Goal: Book appointment/travel/reservation

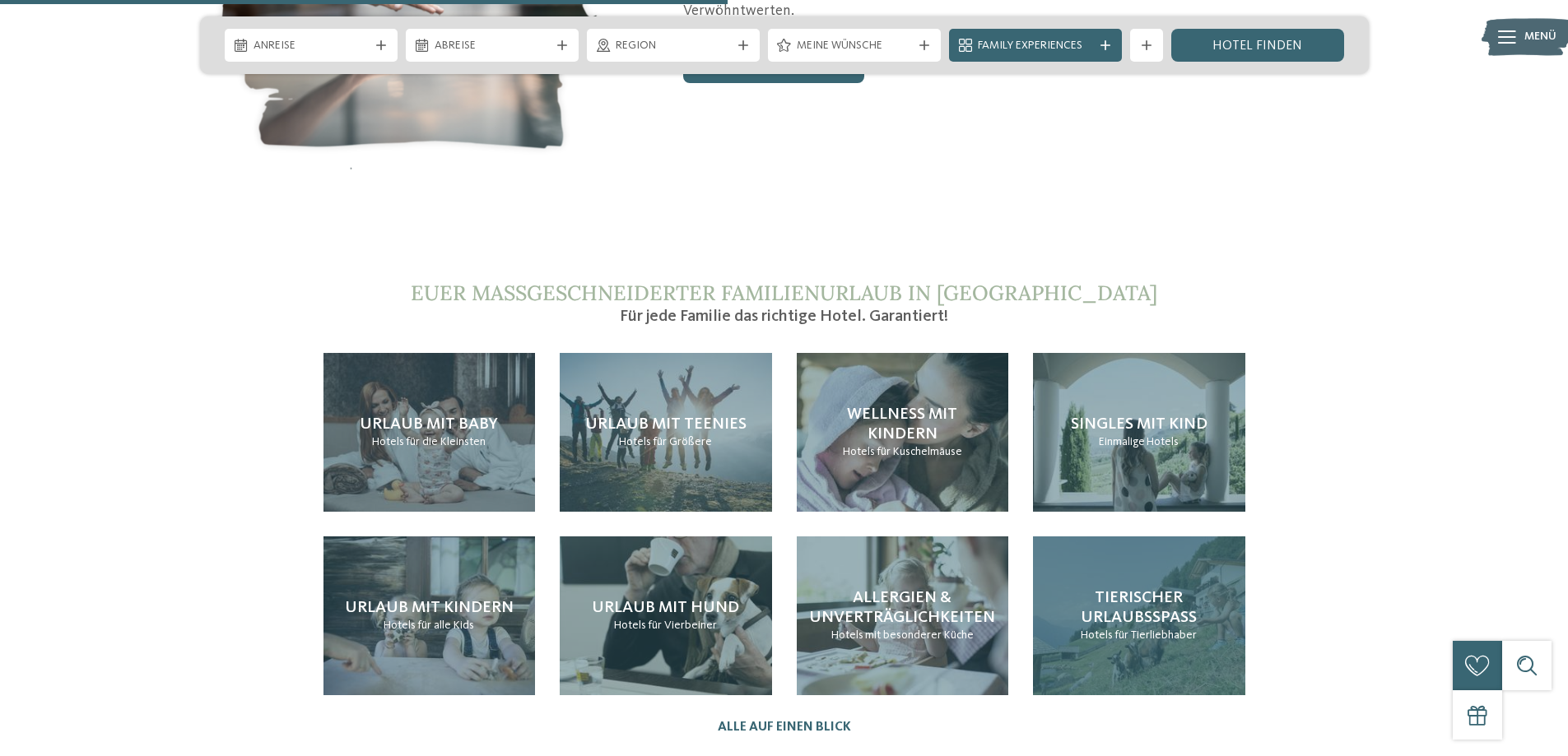
scroll to position [3620, 0]
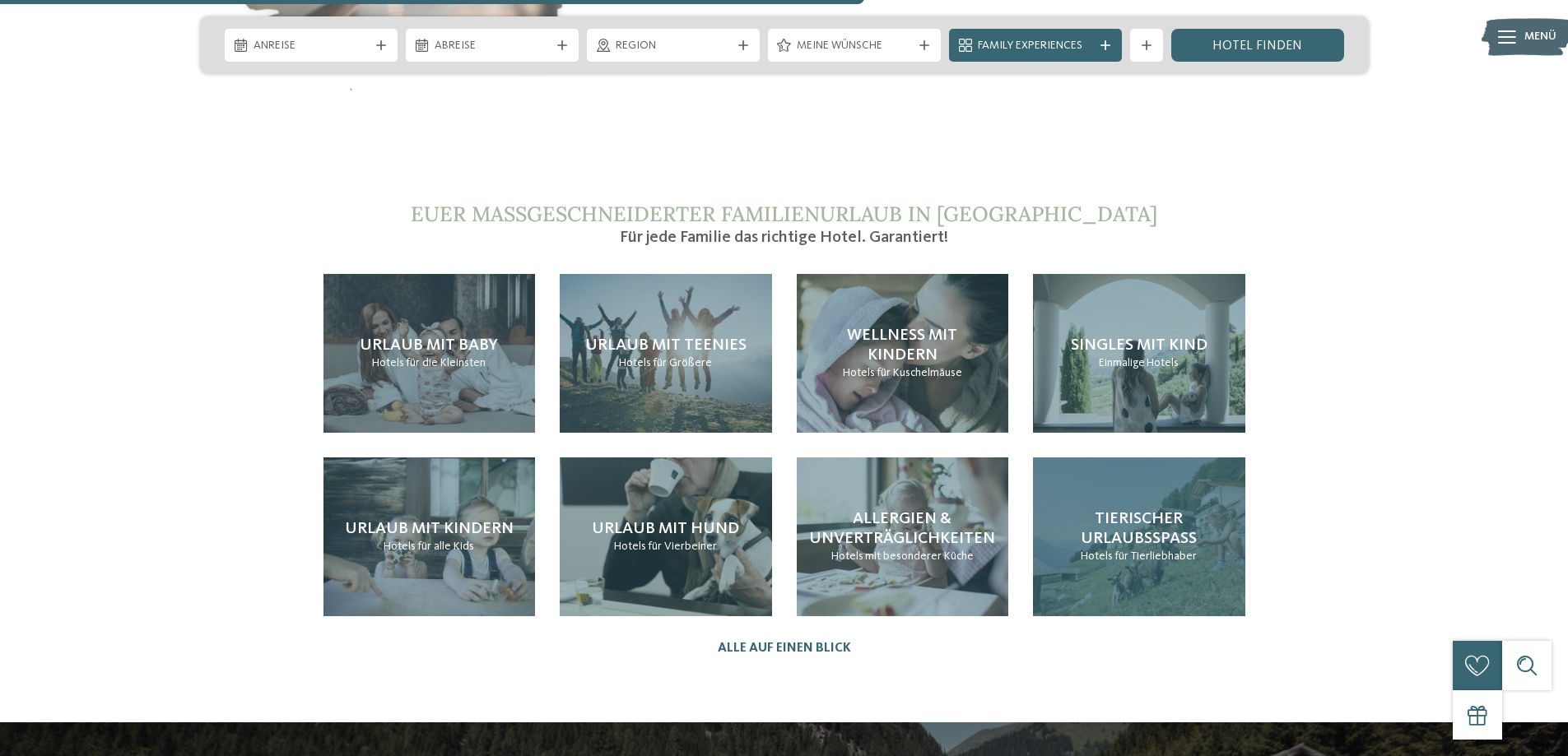
click at [1142, 511] on span "Tierischer Urlaubsspaß" at bounding box center [1138, 528] width 116 height 37
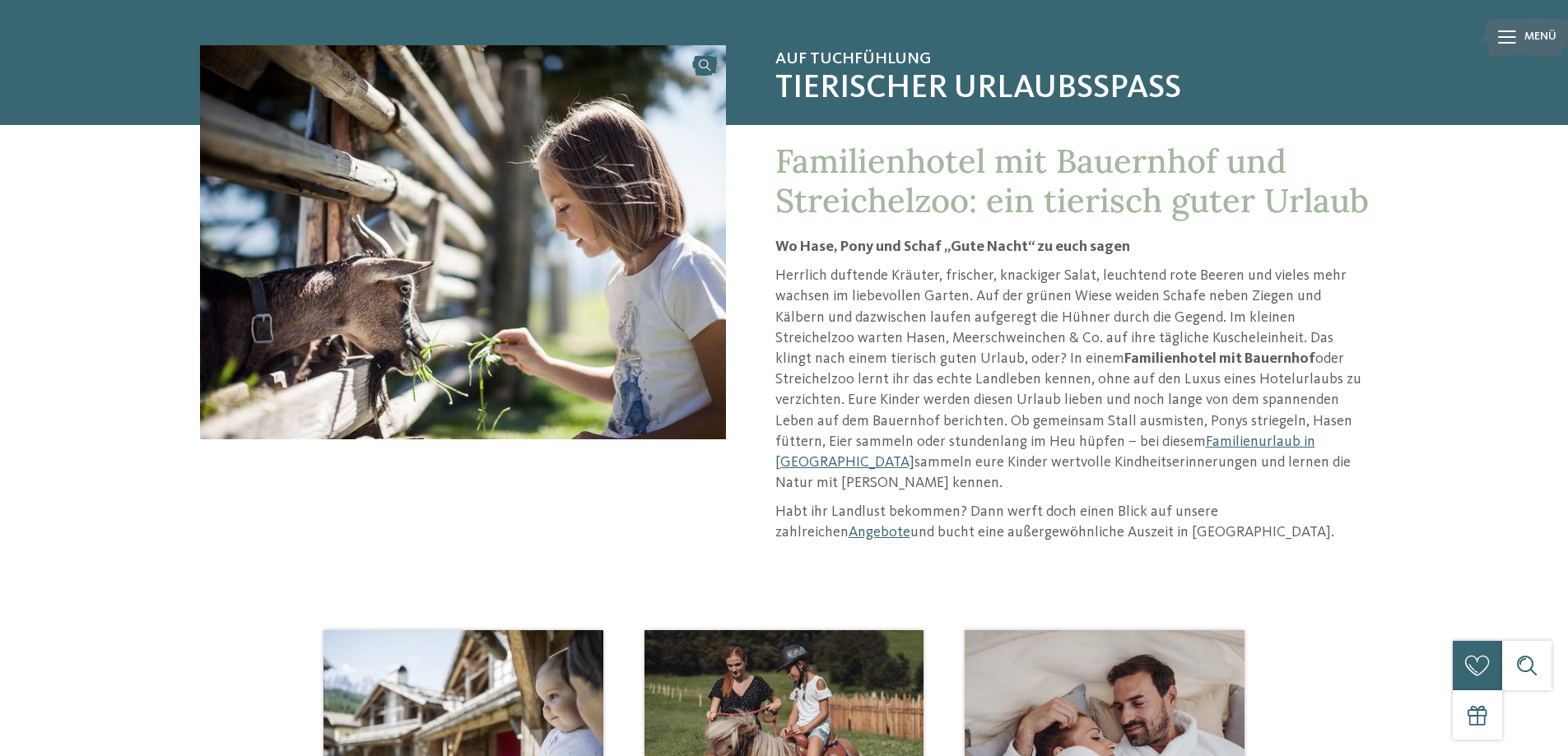
scroll to position [164, 0]
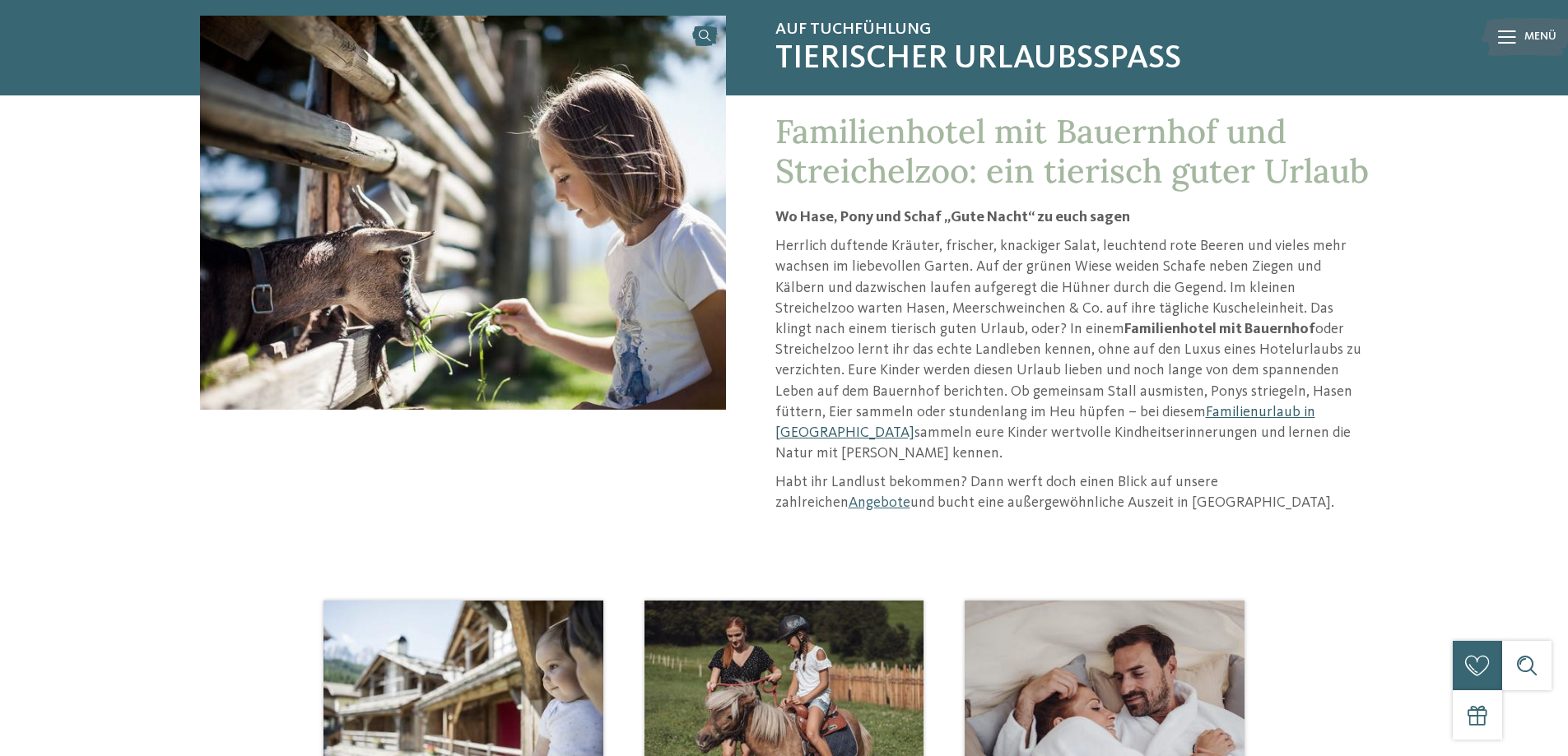
click at [1039, 410] on link "Familienurlaub in Südtirol" at bounding box center [1044, 423] width 539 height 36
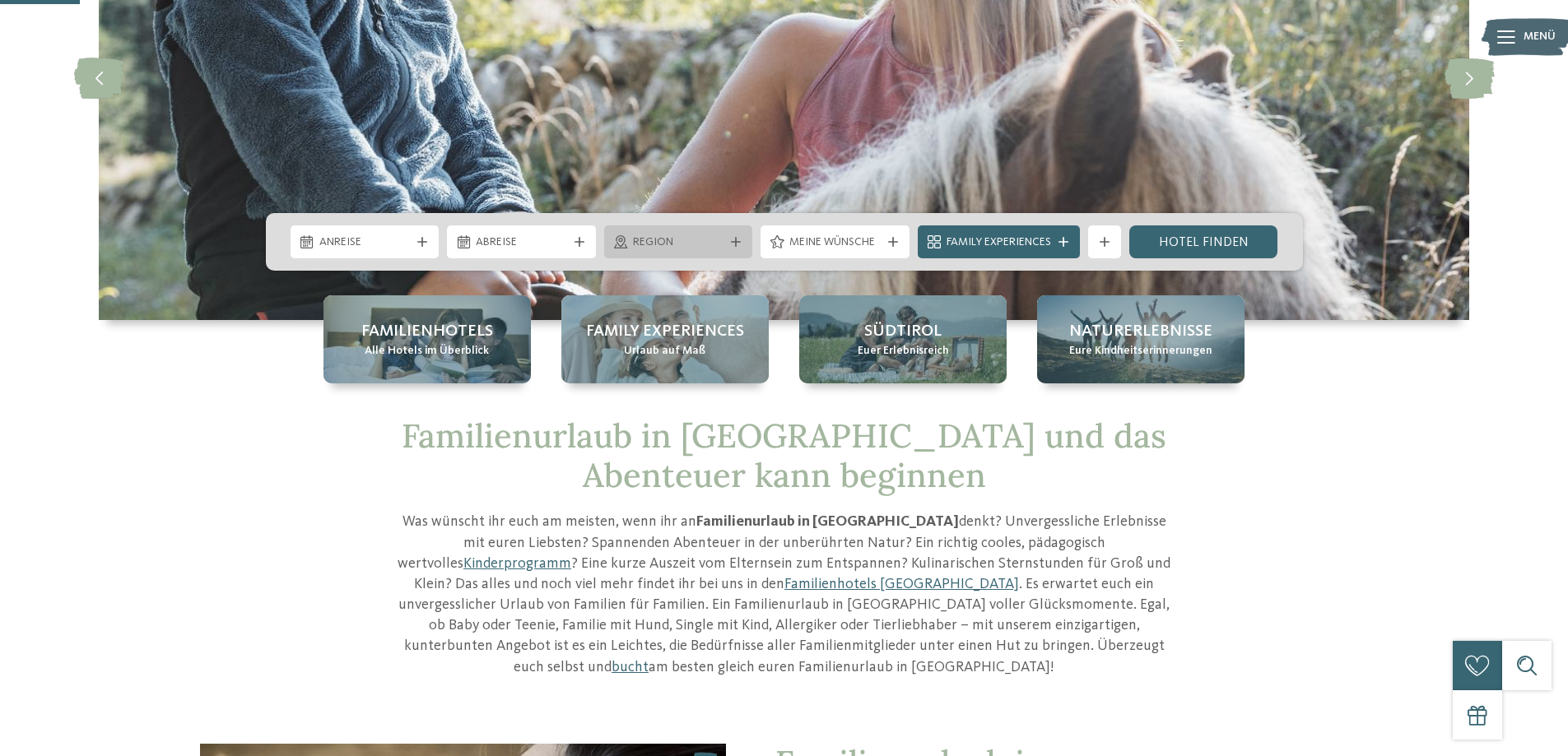
click at [731, 241] on icon at bounding box center [735, 241] width 10 height 10
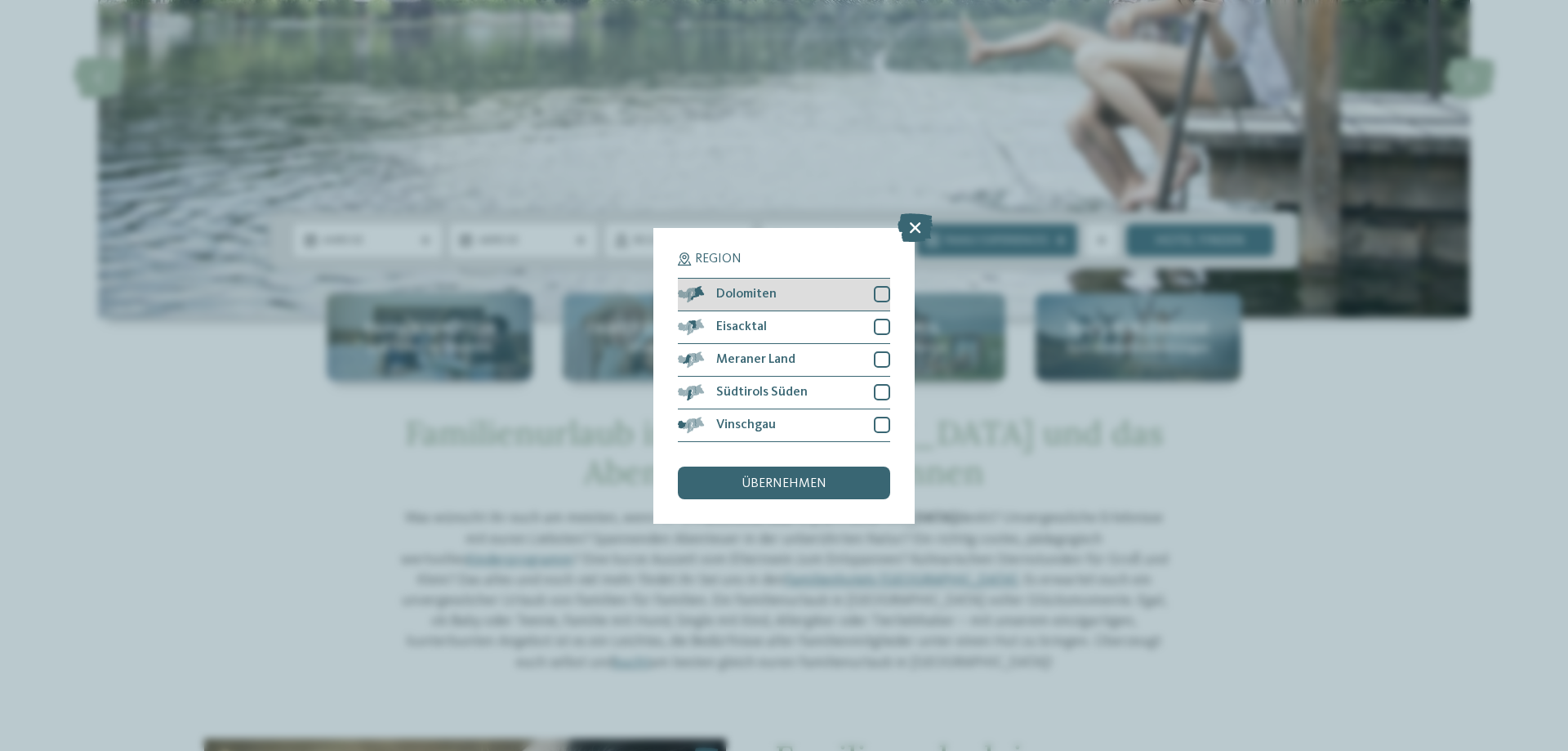
click at [882, 298] on div at bounding box center [882, 294] width 17 height 17
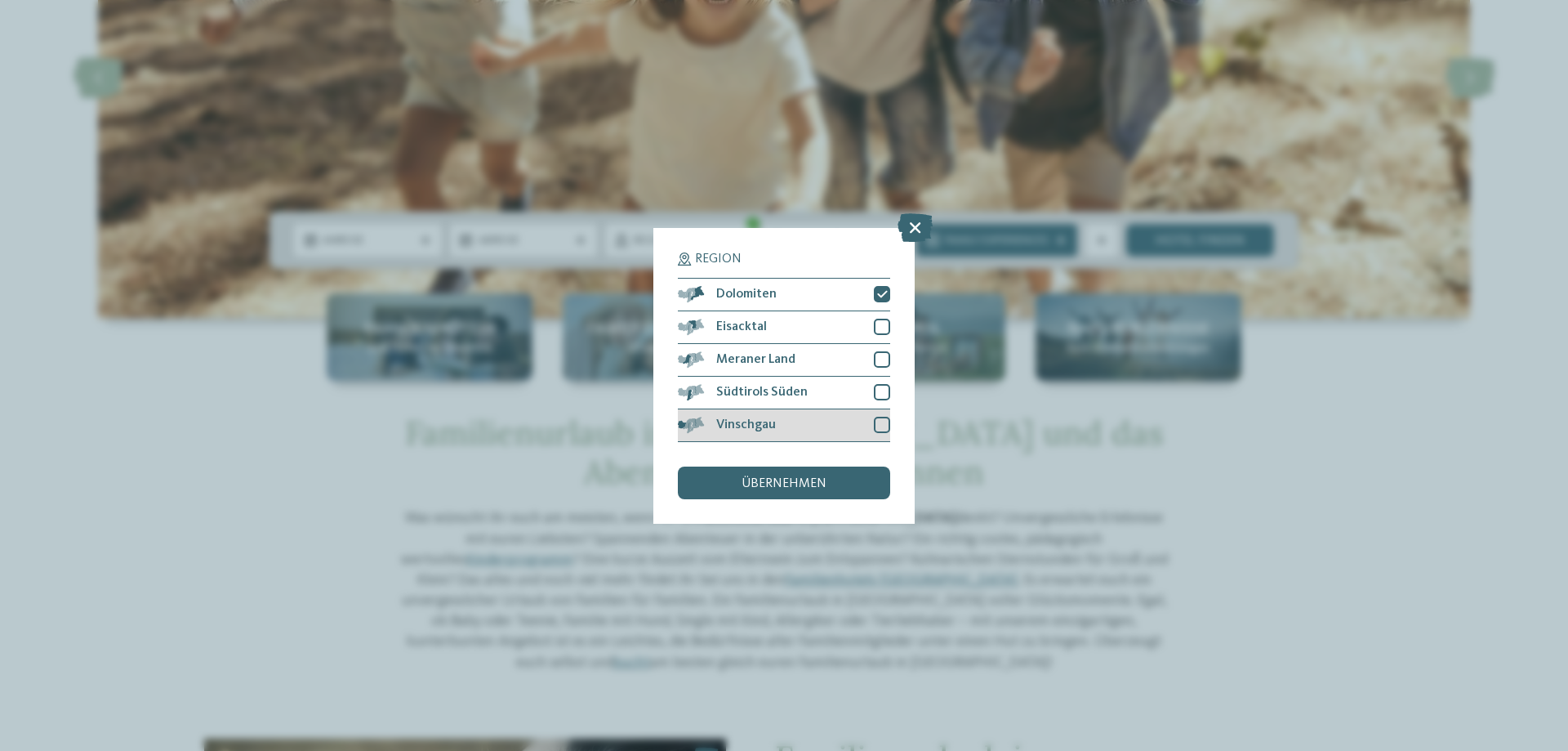
click at [884, 423] on div at bounding box center [882, 425] width 17 height 17
click at [802, 481] on span "übernehmen" at bounding box center [784, 484] width 84 height 13
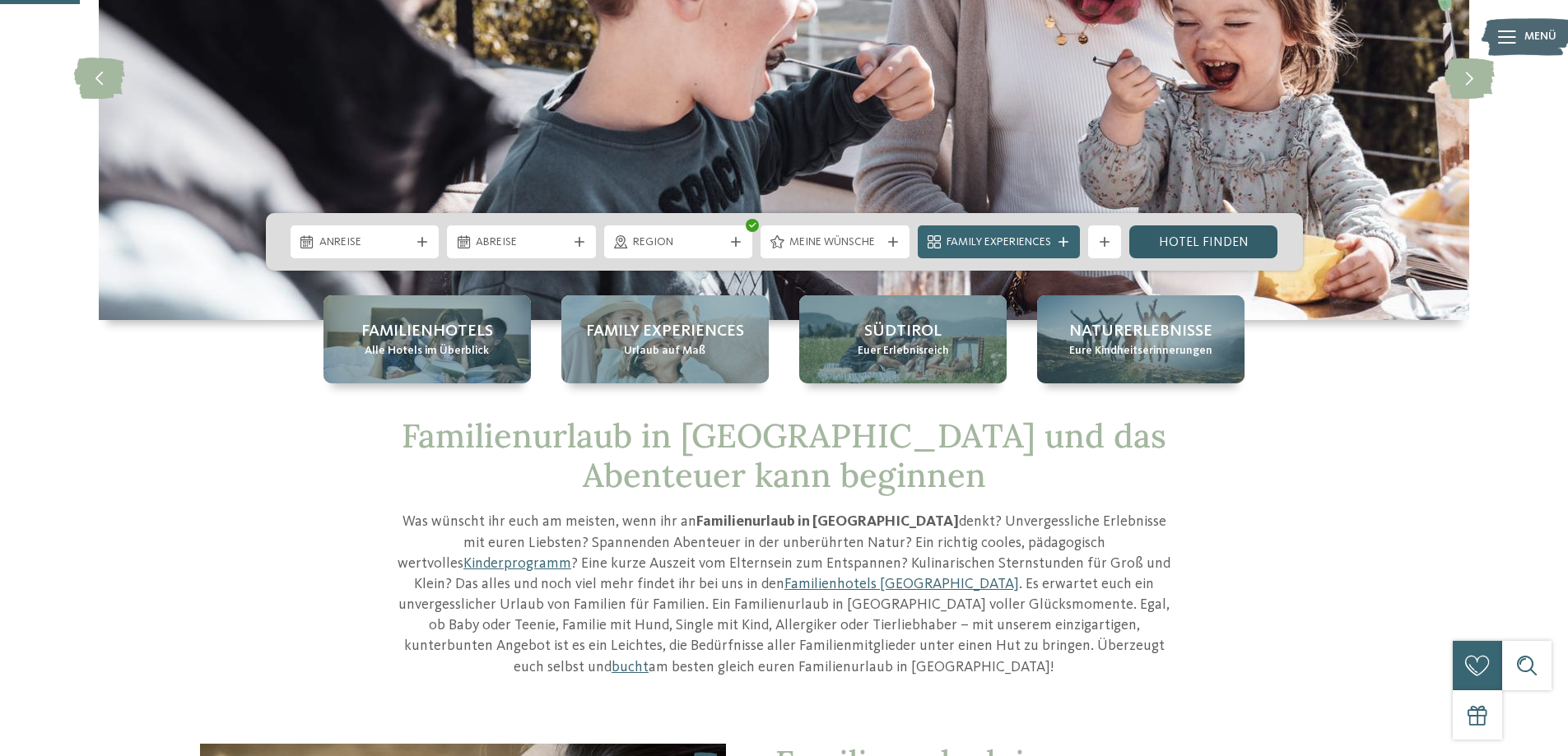
click at [1179, 248] on link "Hotel finden" at bounding box center [1204, 241] width 148 height 33
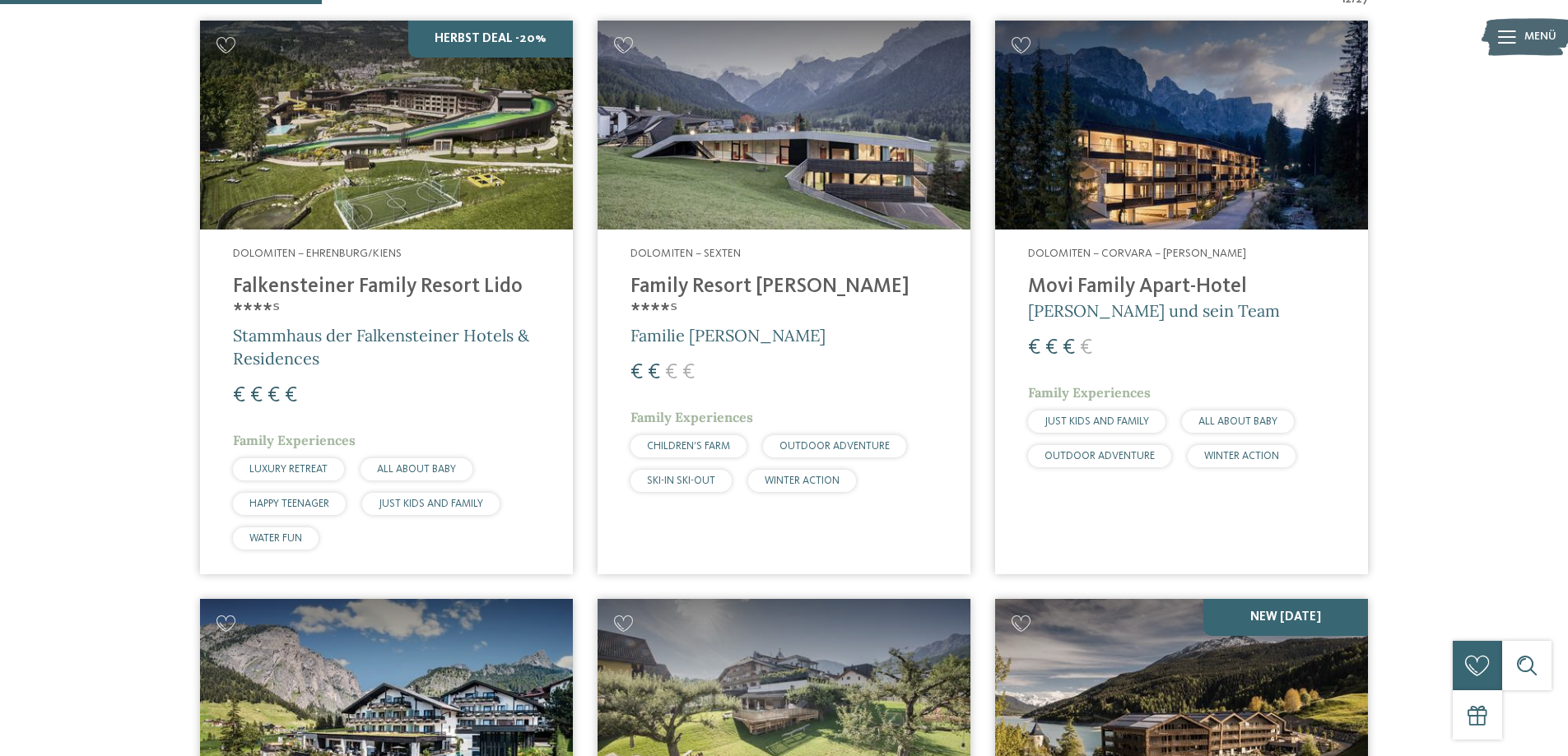
scroll to position [705, 0]
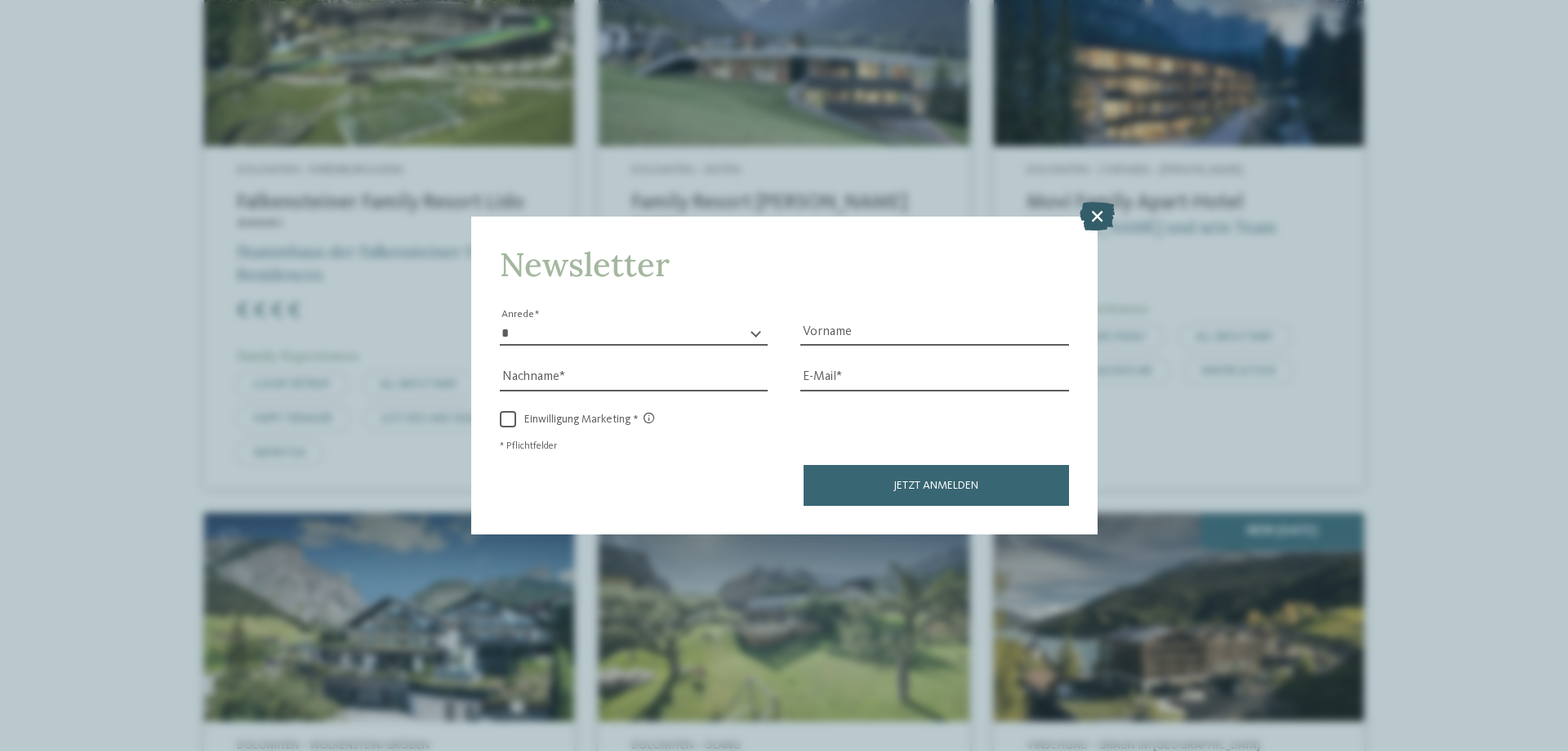
click at [1097, 210] on icon at bounding box center [1097, 215] width 35 height 29
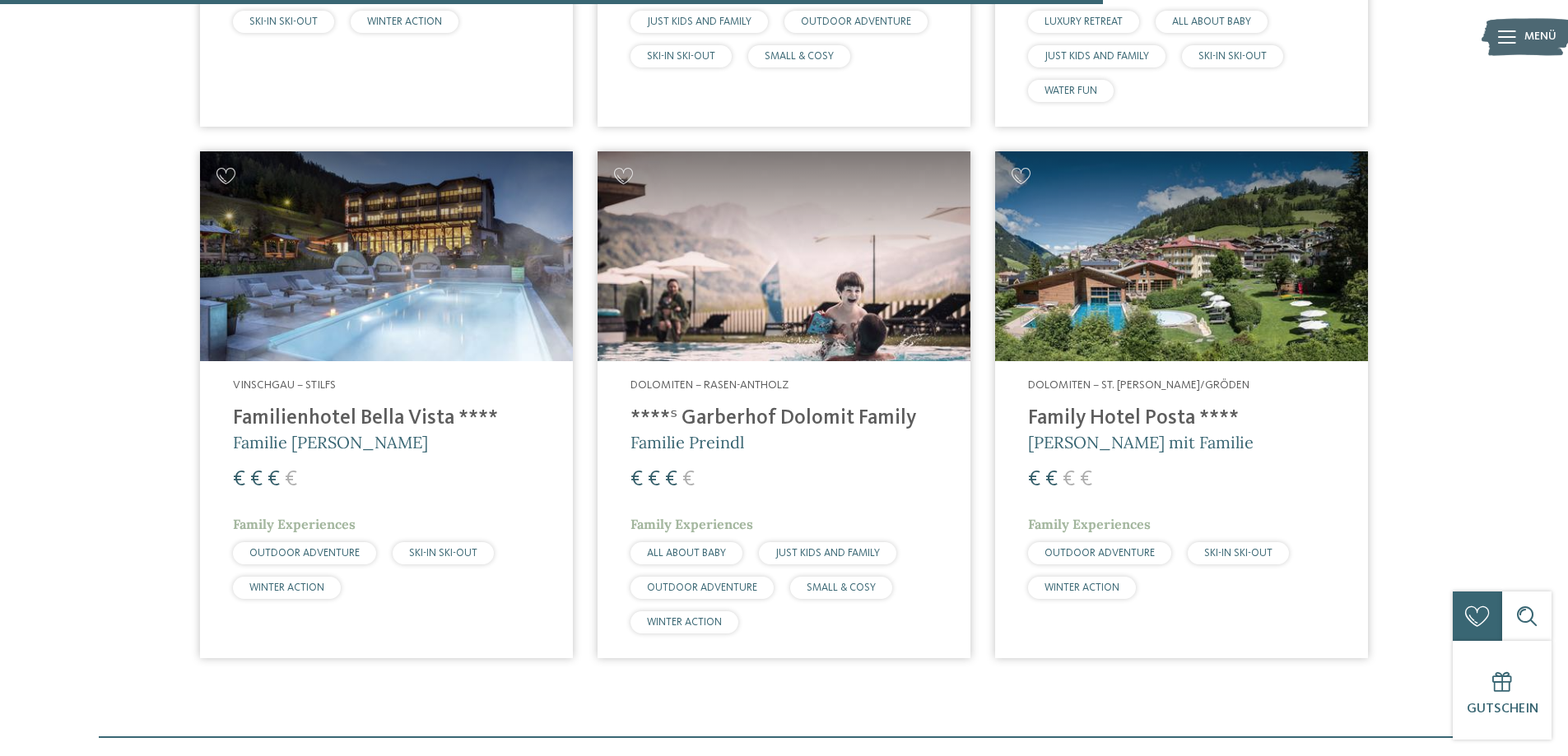
scroll to position [2185, 0]
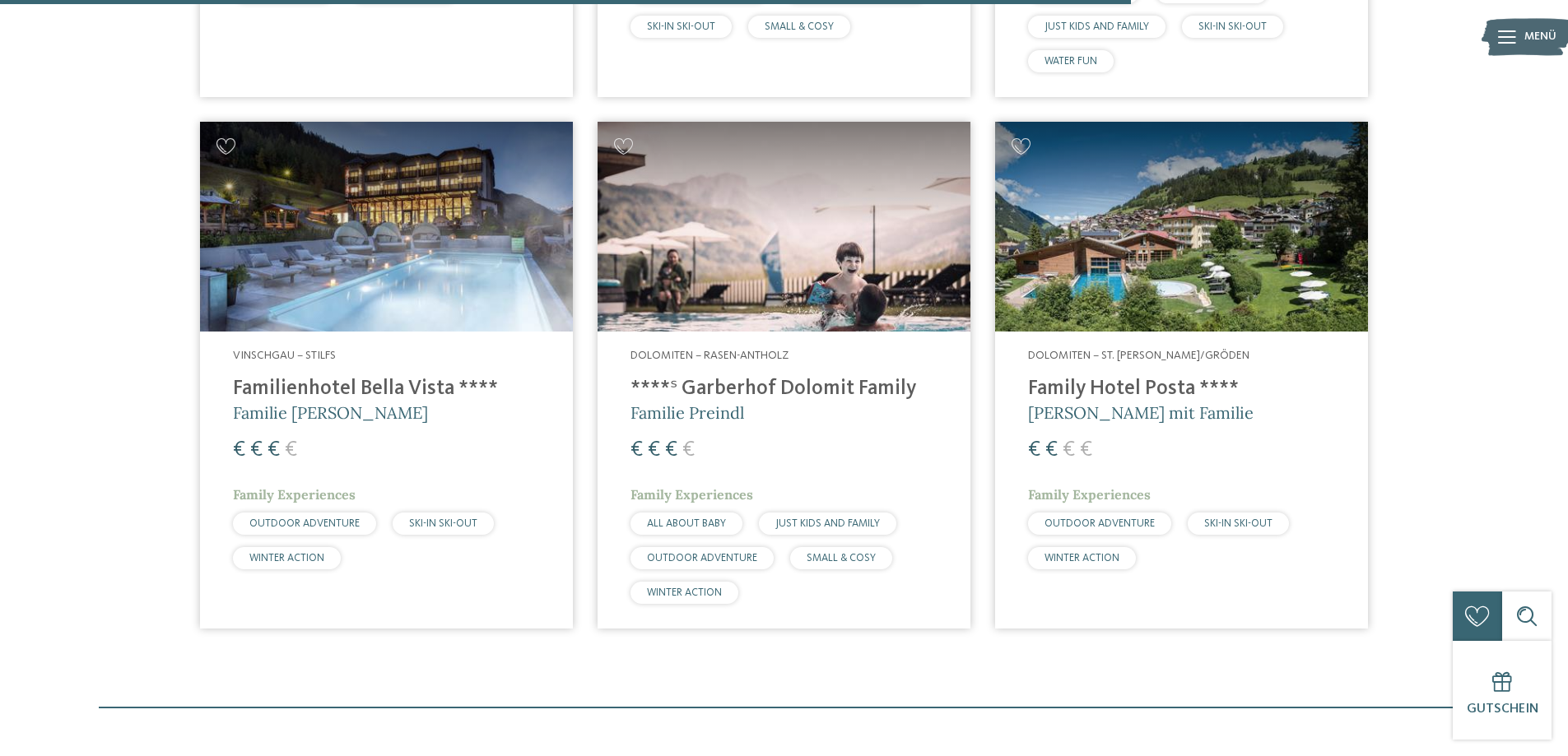
click at [736, 385] on h4 "****ˢ Garberhof Dolomit Family" at bounding box center [784, 389] width 307 height 25
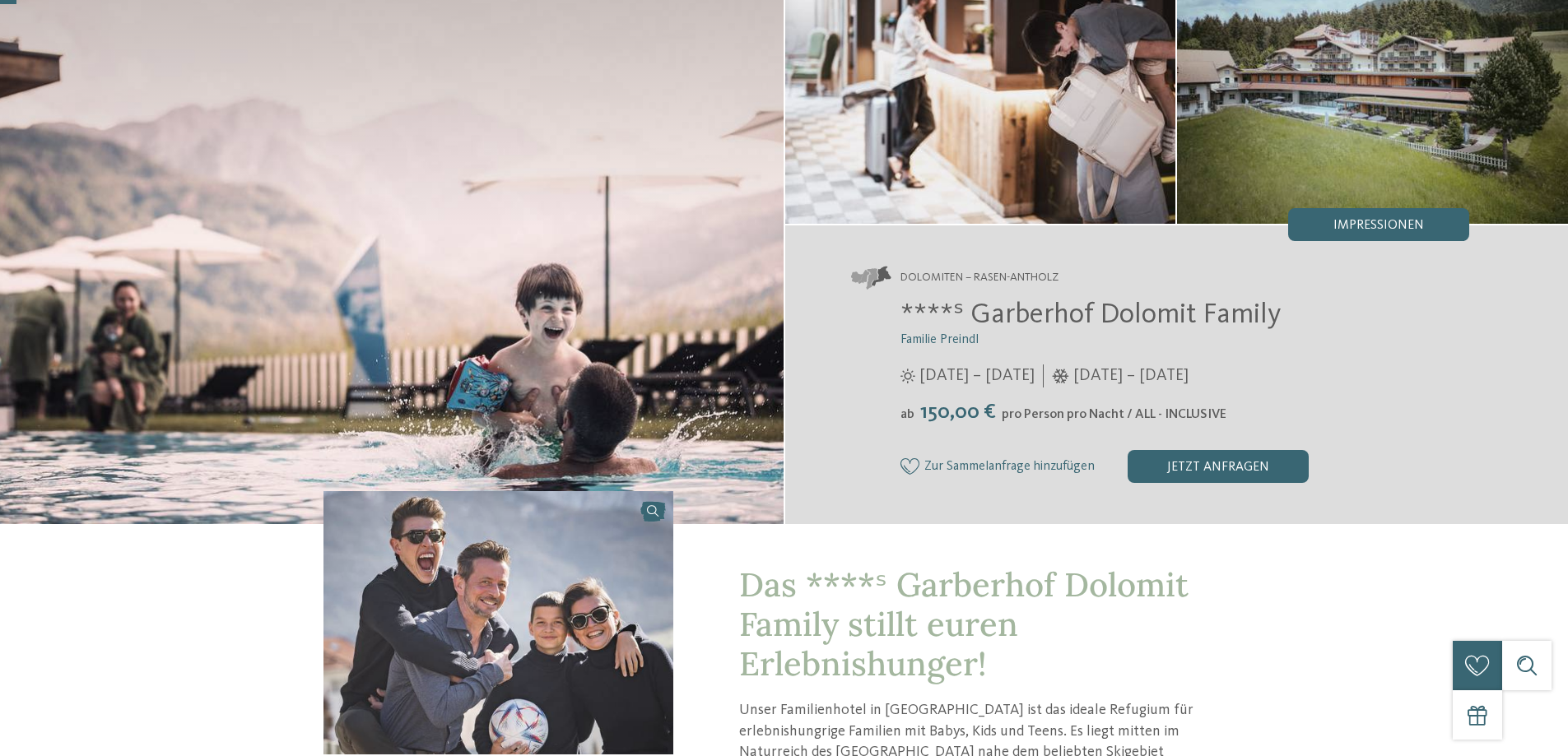
scroll to position [164, 0]
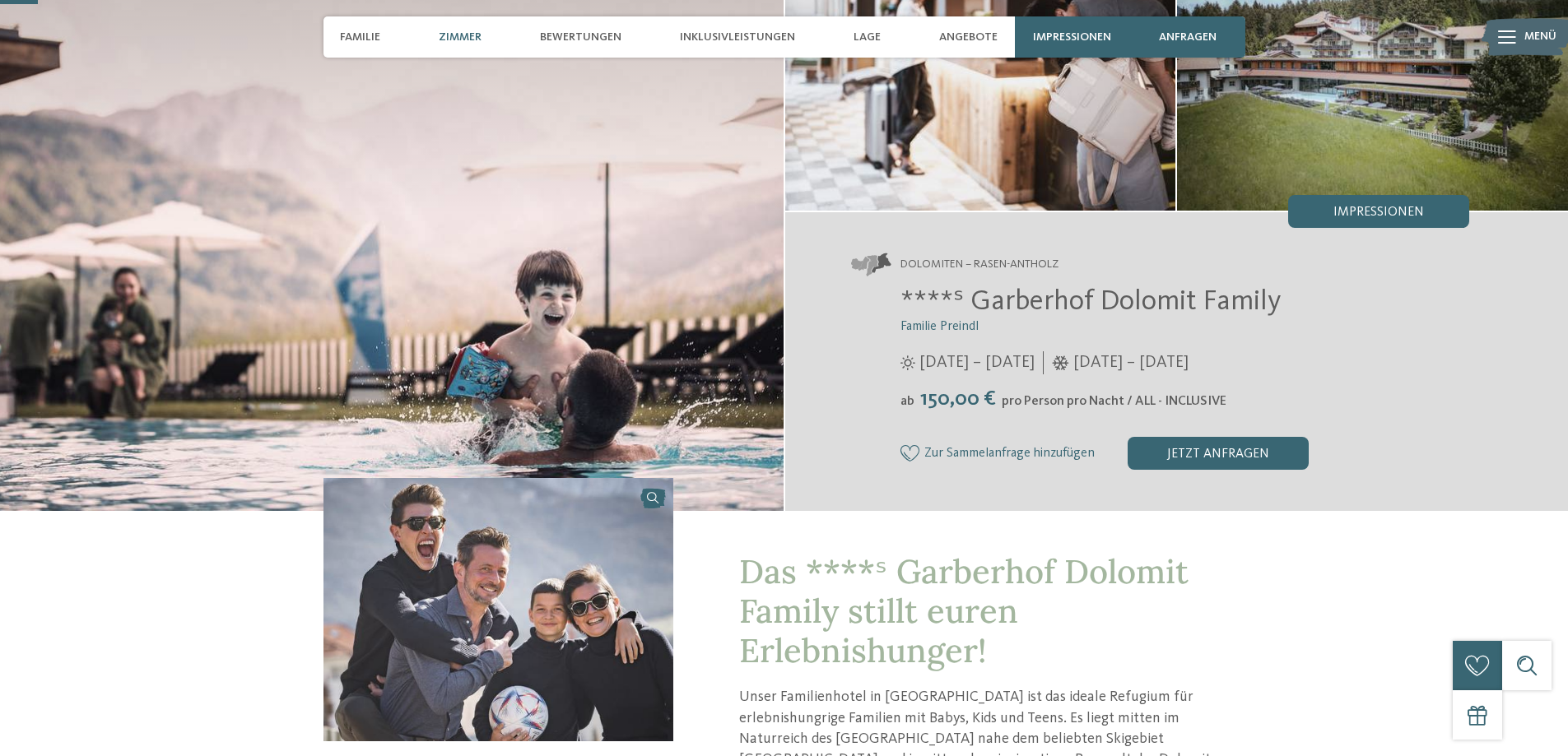
click at [464, 37] on span "Zimmer" at bounding box center [459, 38] width 43 height 14
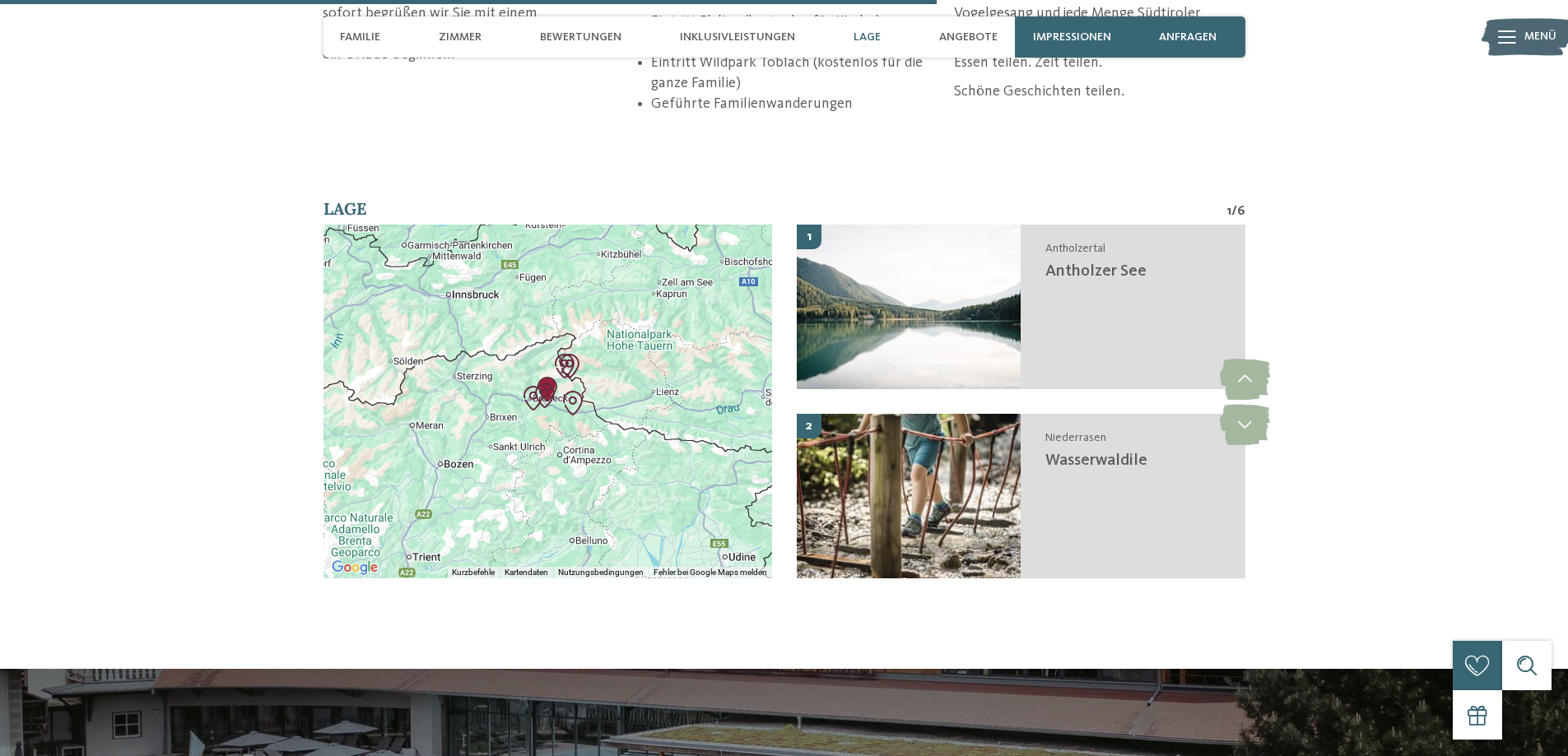
scroll to position [4031, 0]
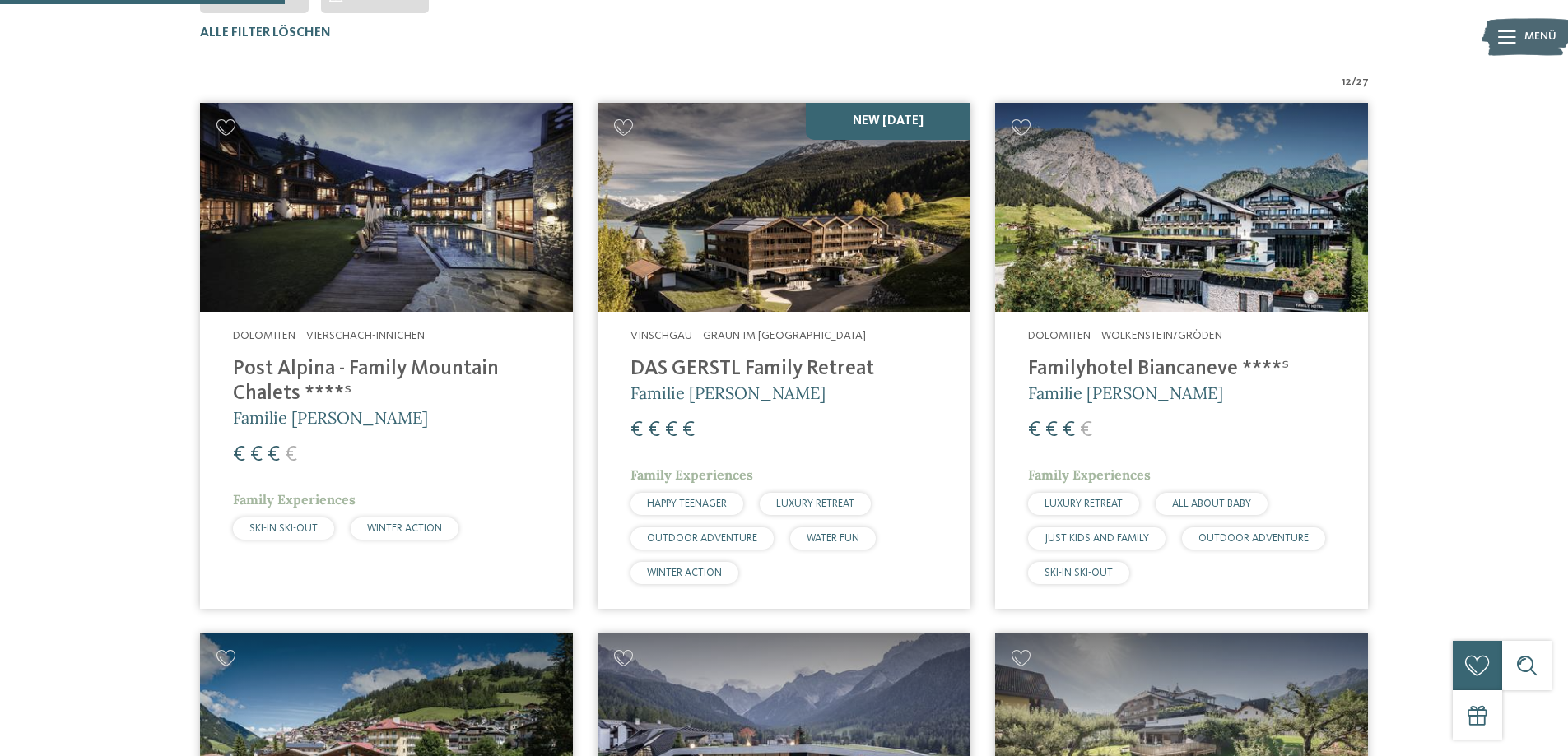
click at [792, 363] on h4 "DAS GERSTL Family Retreat" at bounding box center [784, 369] width 307 height 25
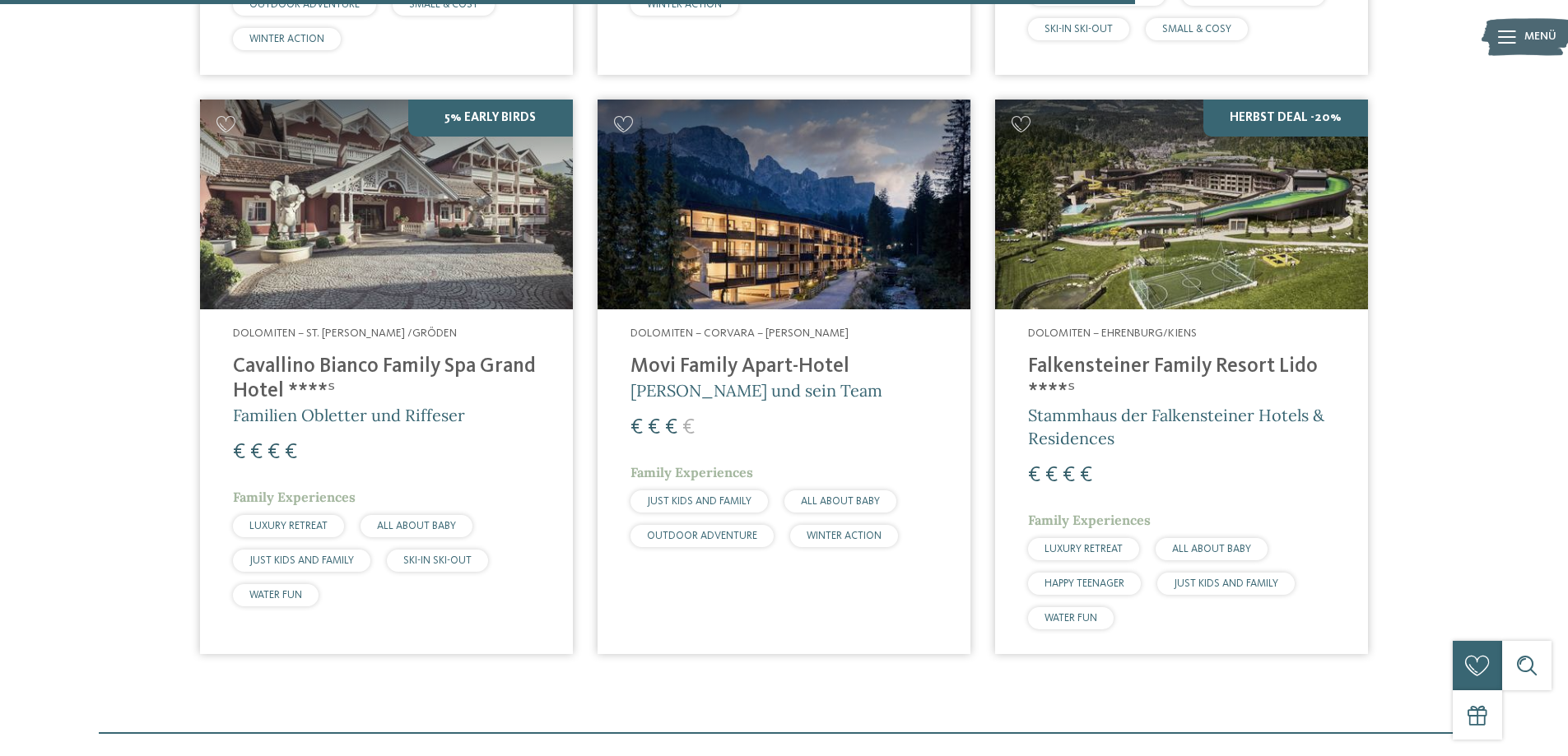
scroll to position [2103, 0]
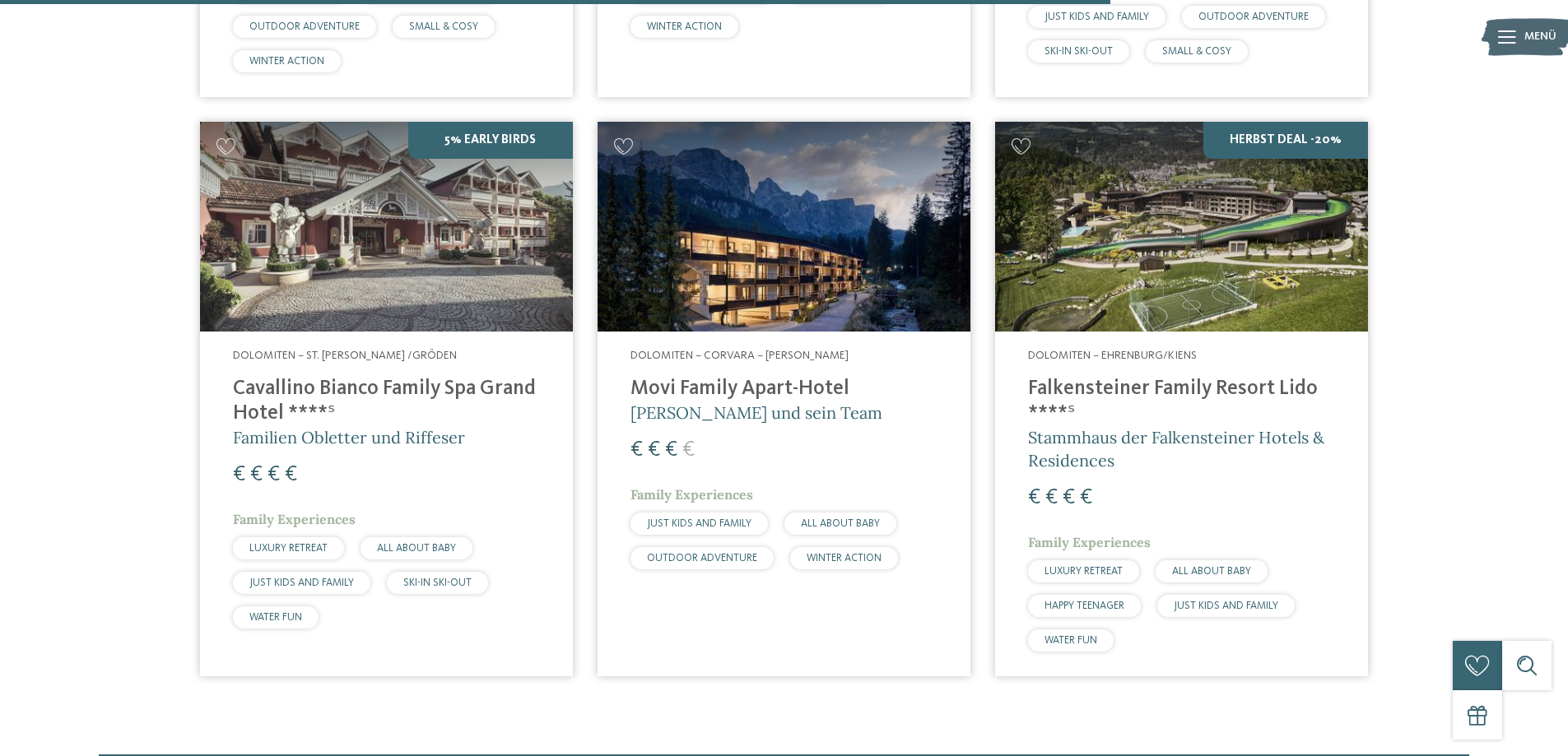
click at [742, 377] on h4 "Movi Family Apart-Hotel" at bounding box center [784, 389] width 307 height 25
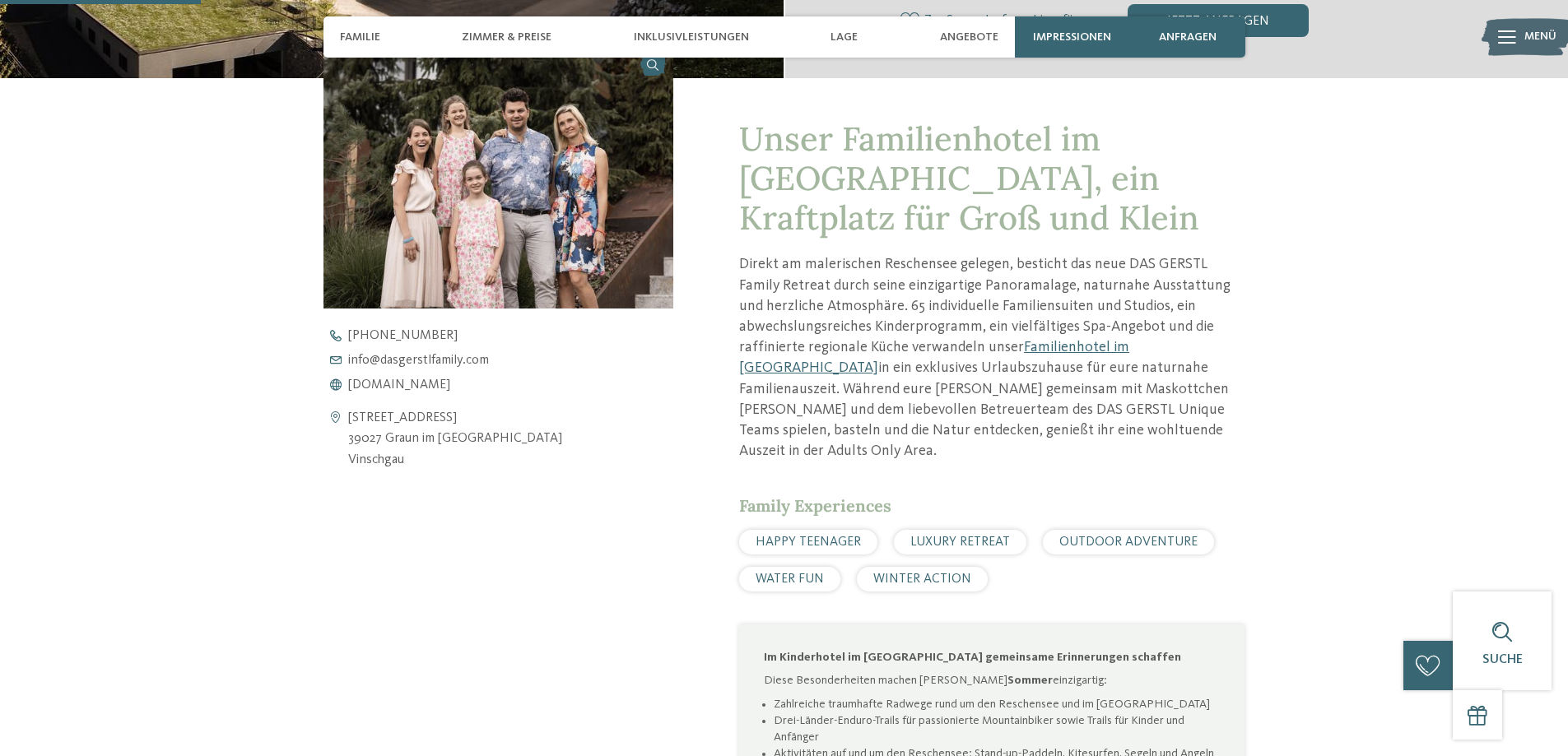
scroll to position [740, 0]
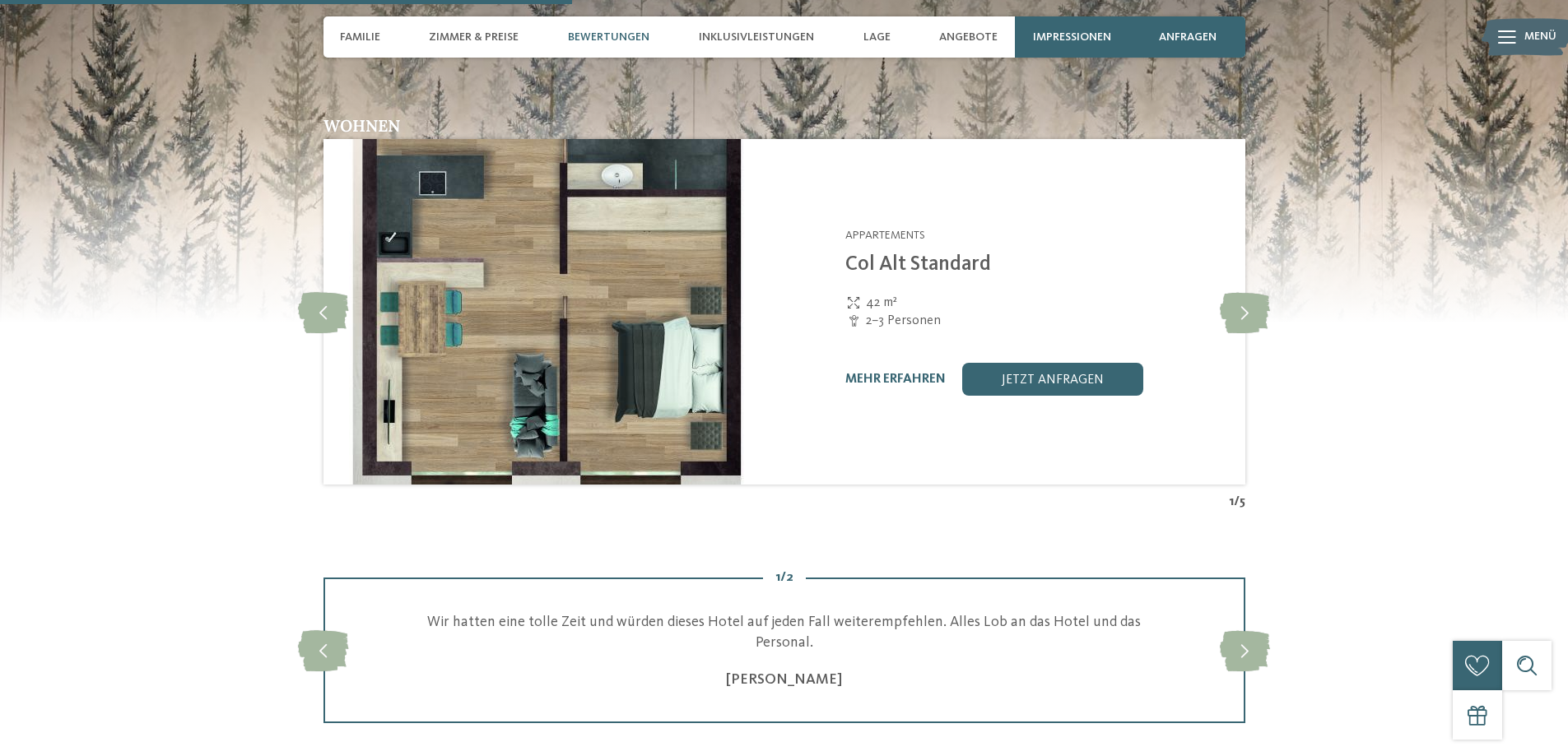
scroll to position [2139, 0]
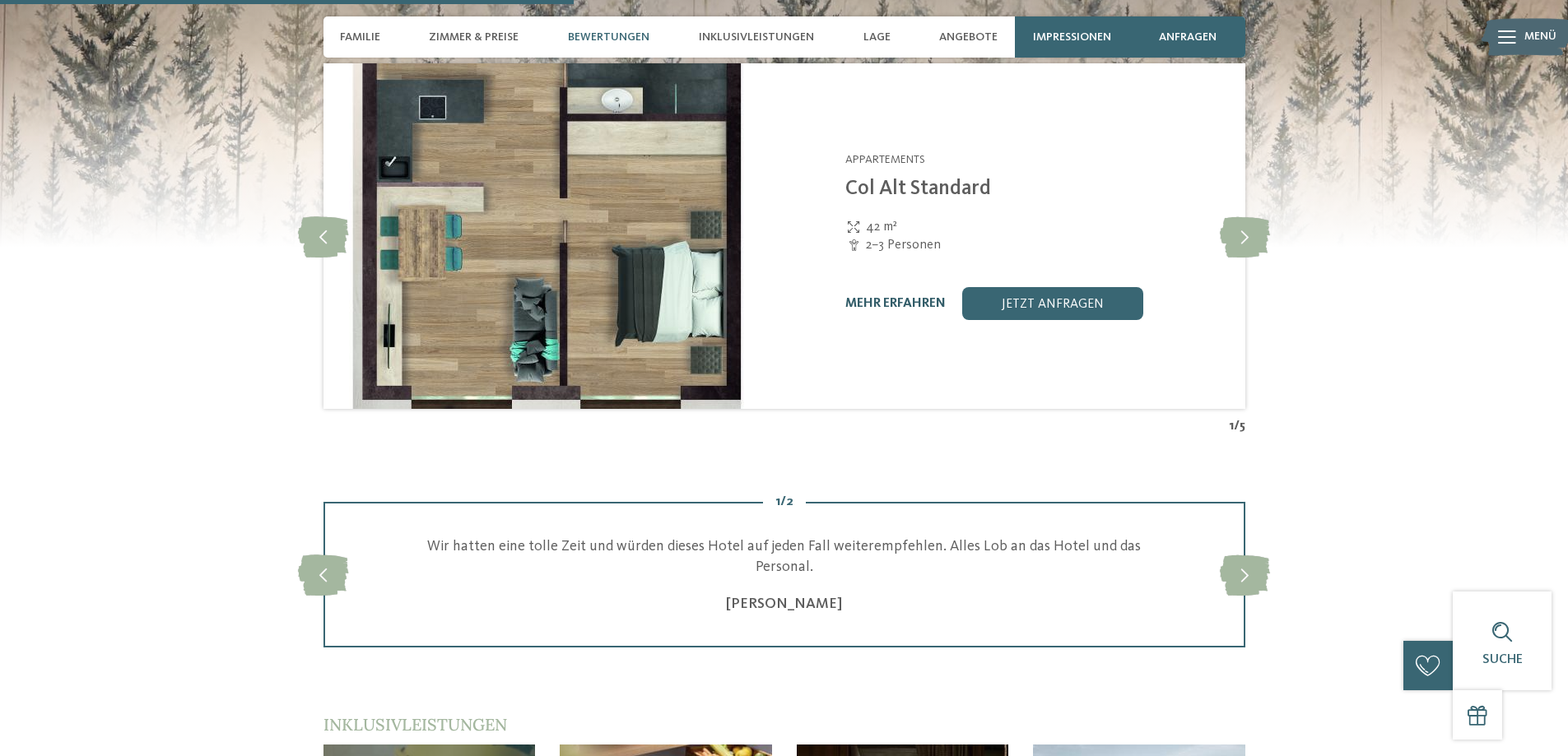
click at [869, 297] on link "mehr erfahren" at bounding box center [895, 303] width 100 height 13
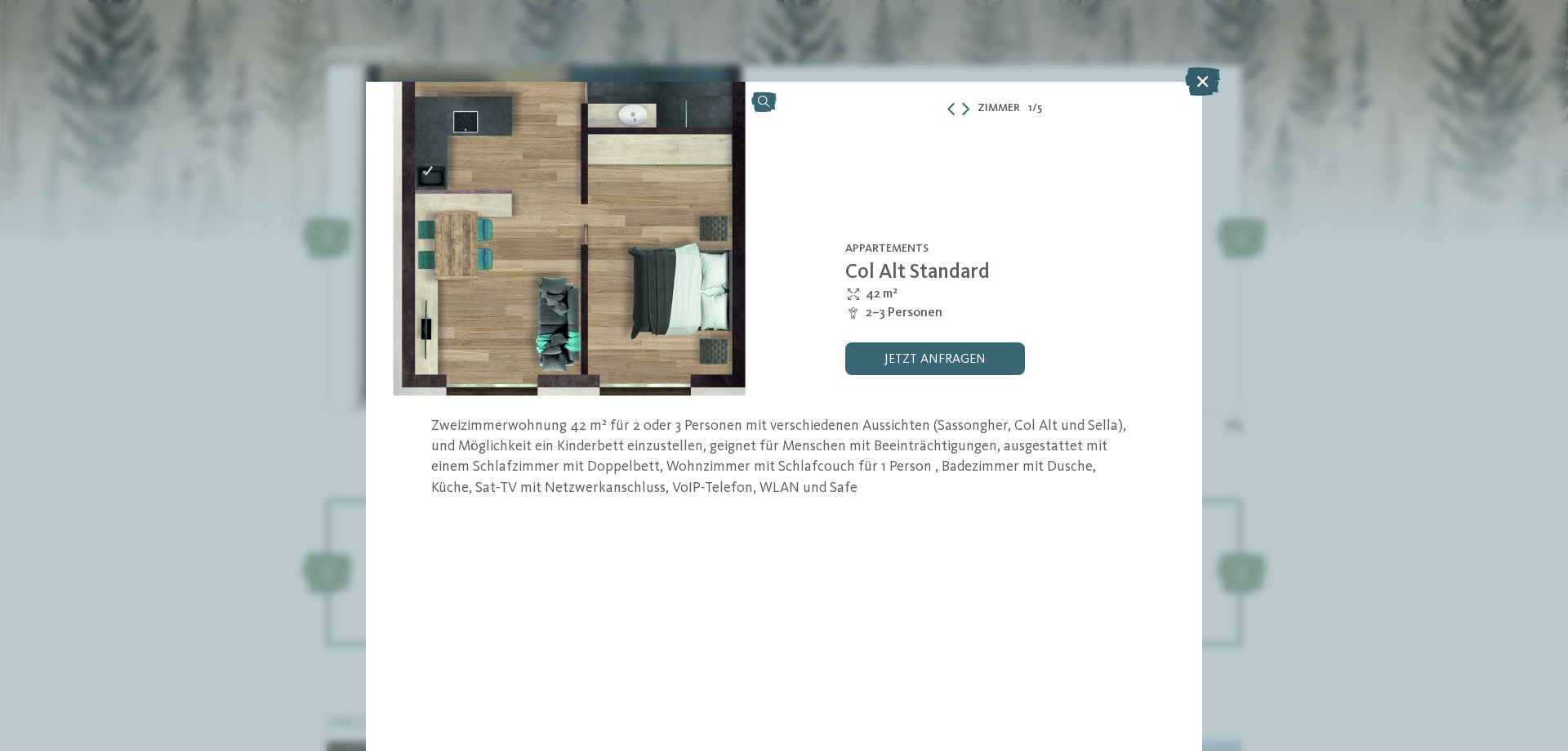
click at [1204, 82] on icon at bounding box center [1203, 81] width 35 height 29
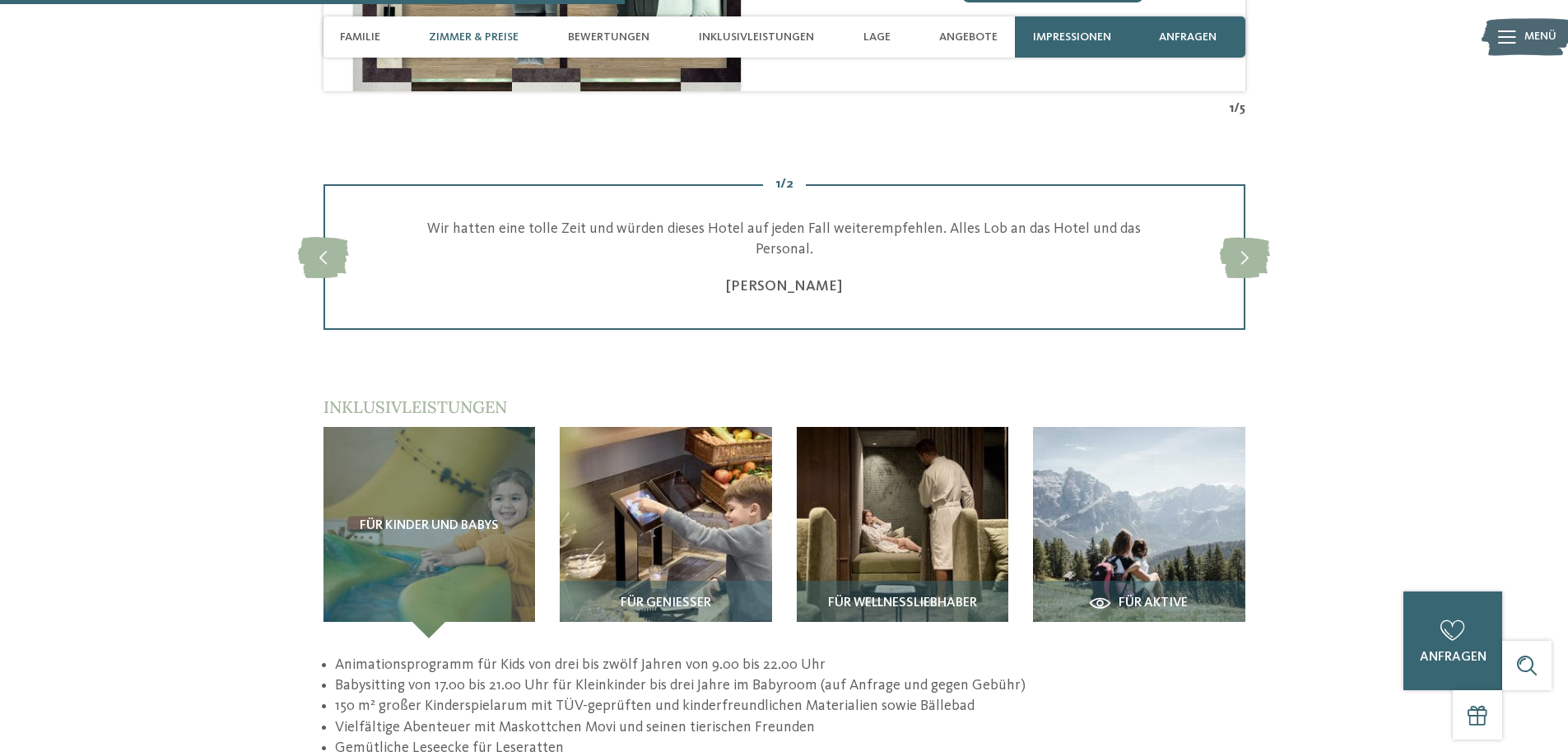
scroll to position [2304, 0]
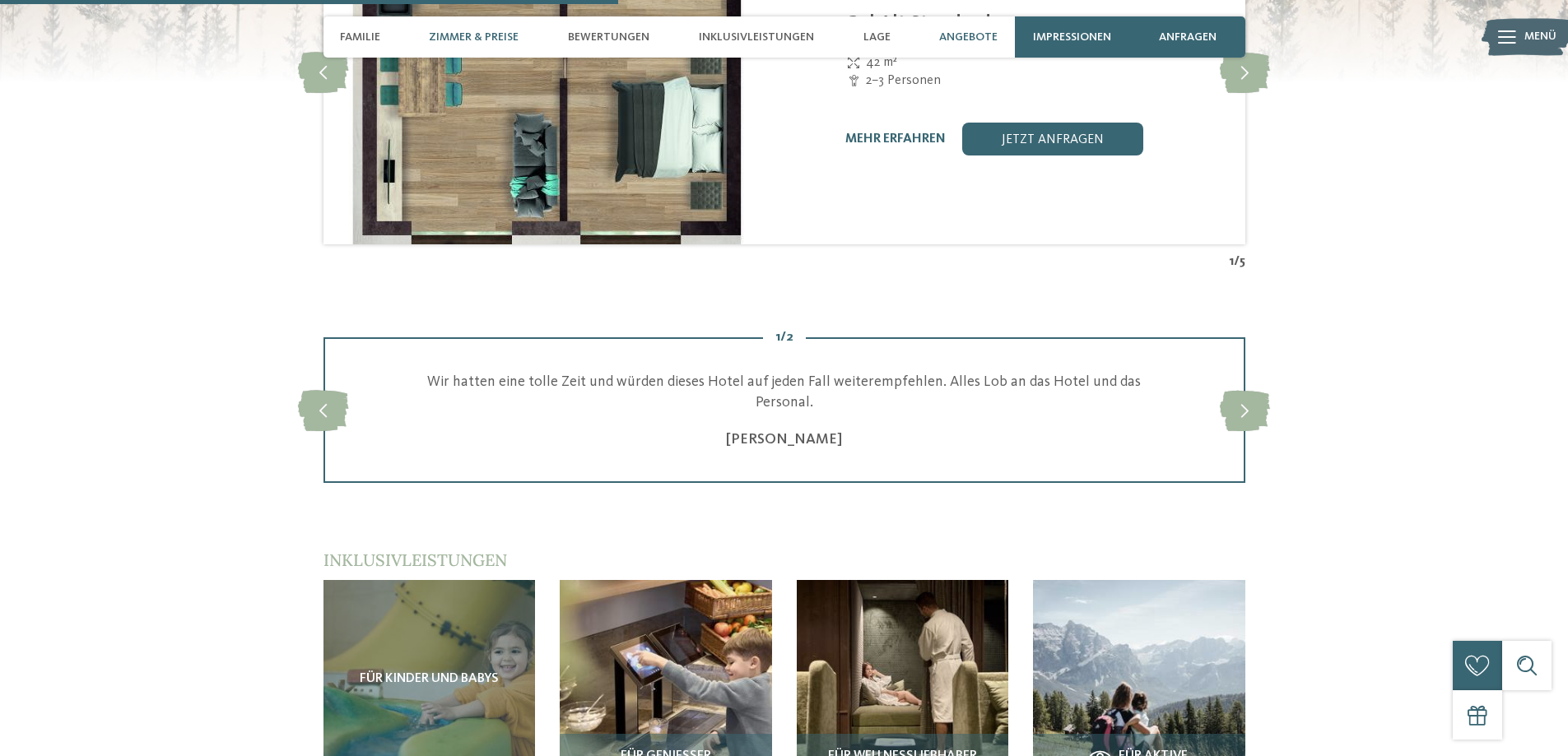
click at [965, 37] on span "Angebote" at bounding box center [968, 38] width 58 height 14
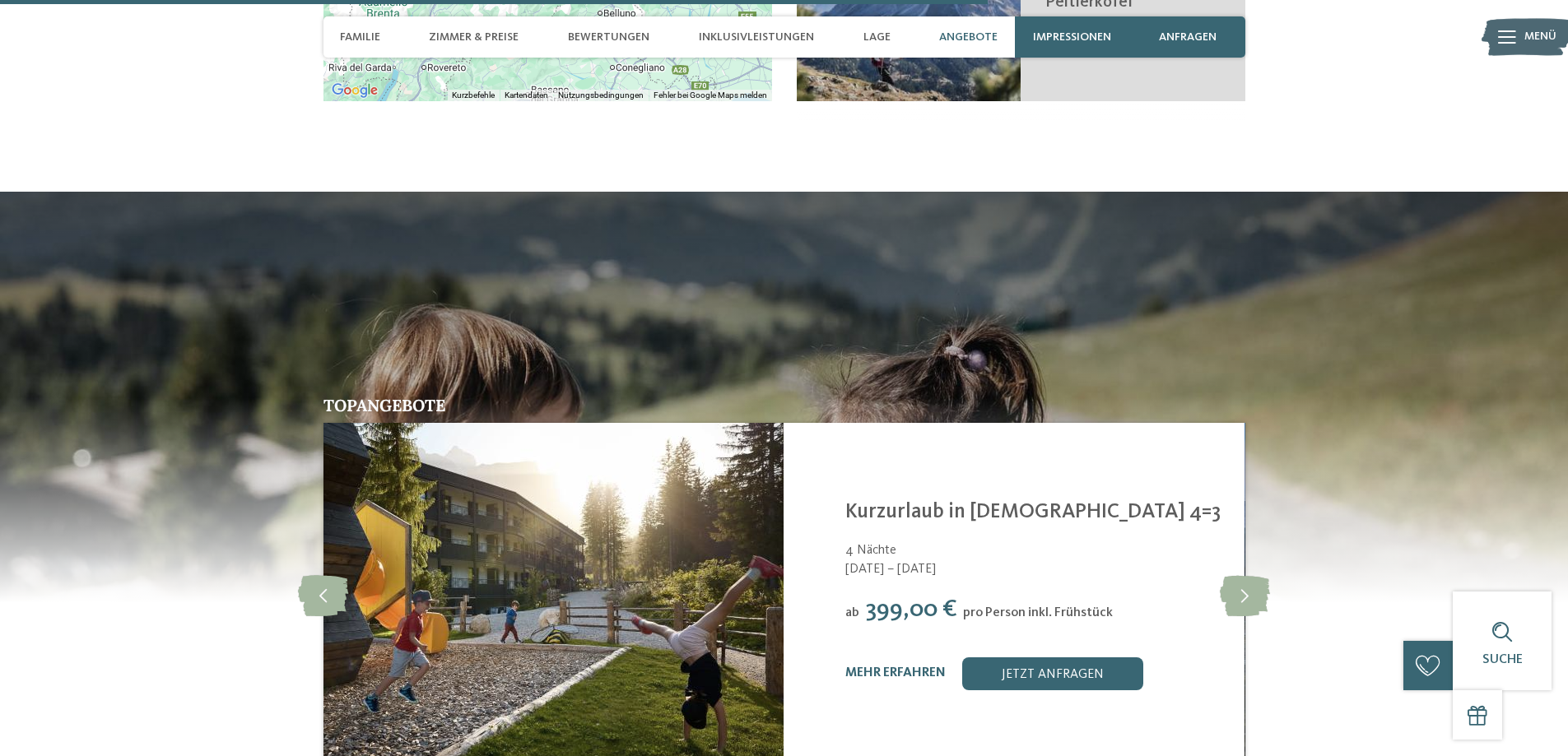
scroll to position [3750, 0]
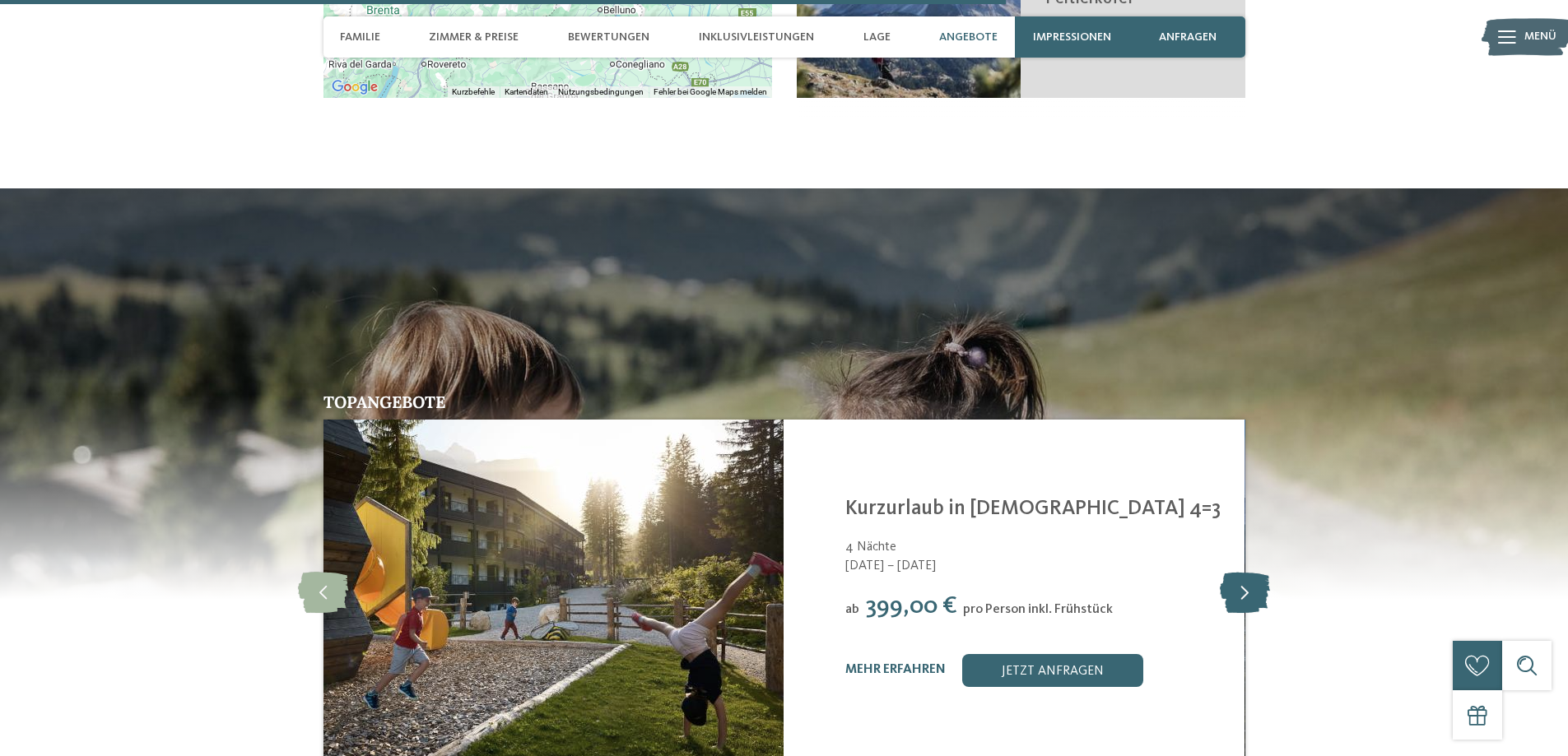
click at [1229, 572] on icon at bounding box center [1244, 593] width 50 height 42
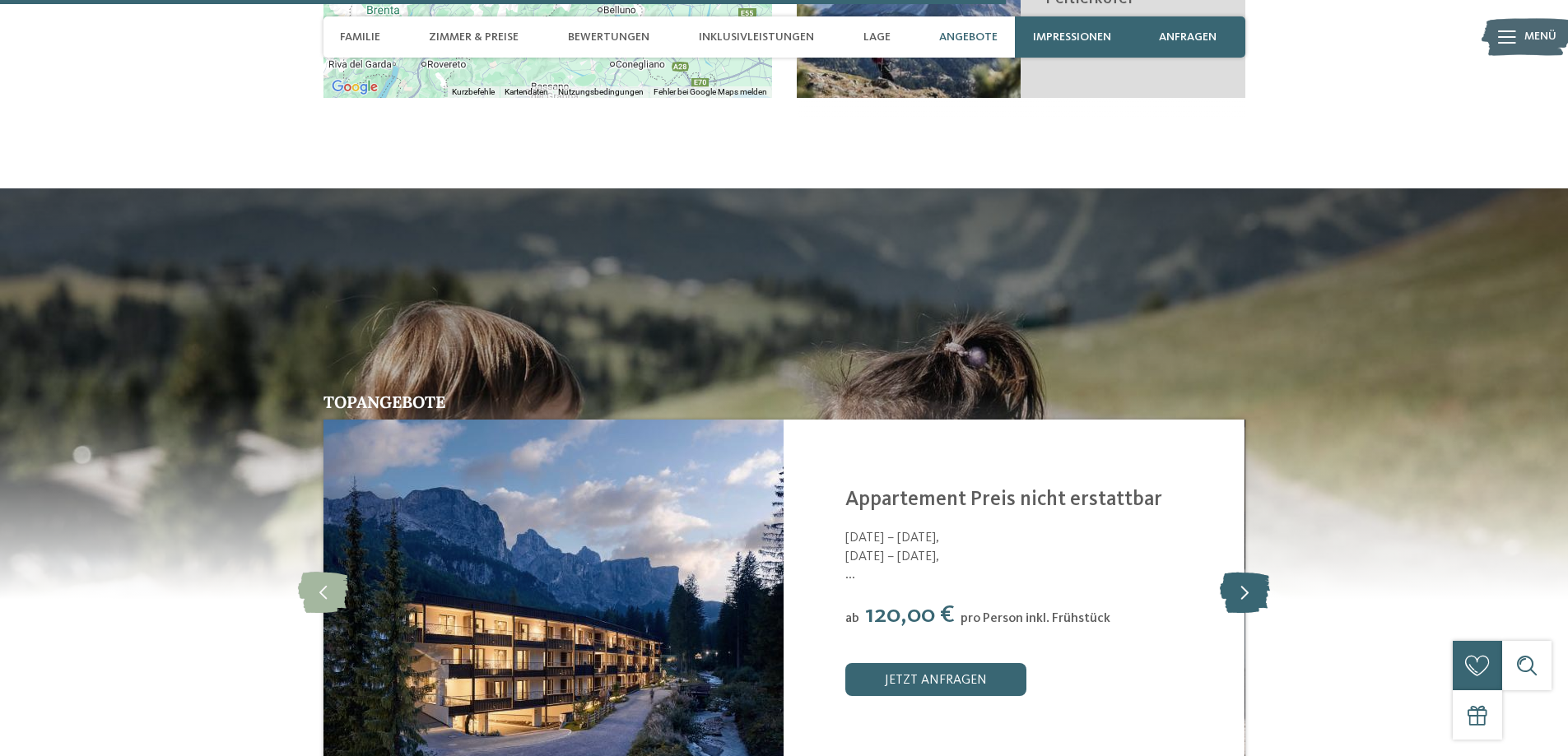
click at [1229, 572] on icon at bounding box center [1244, 593] width 50 height 42
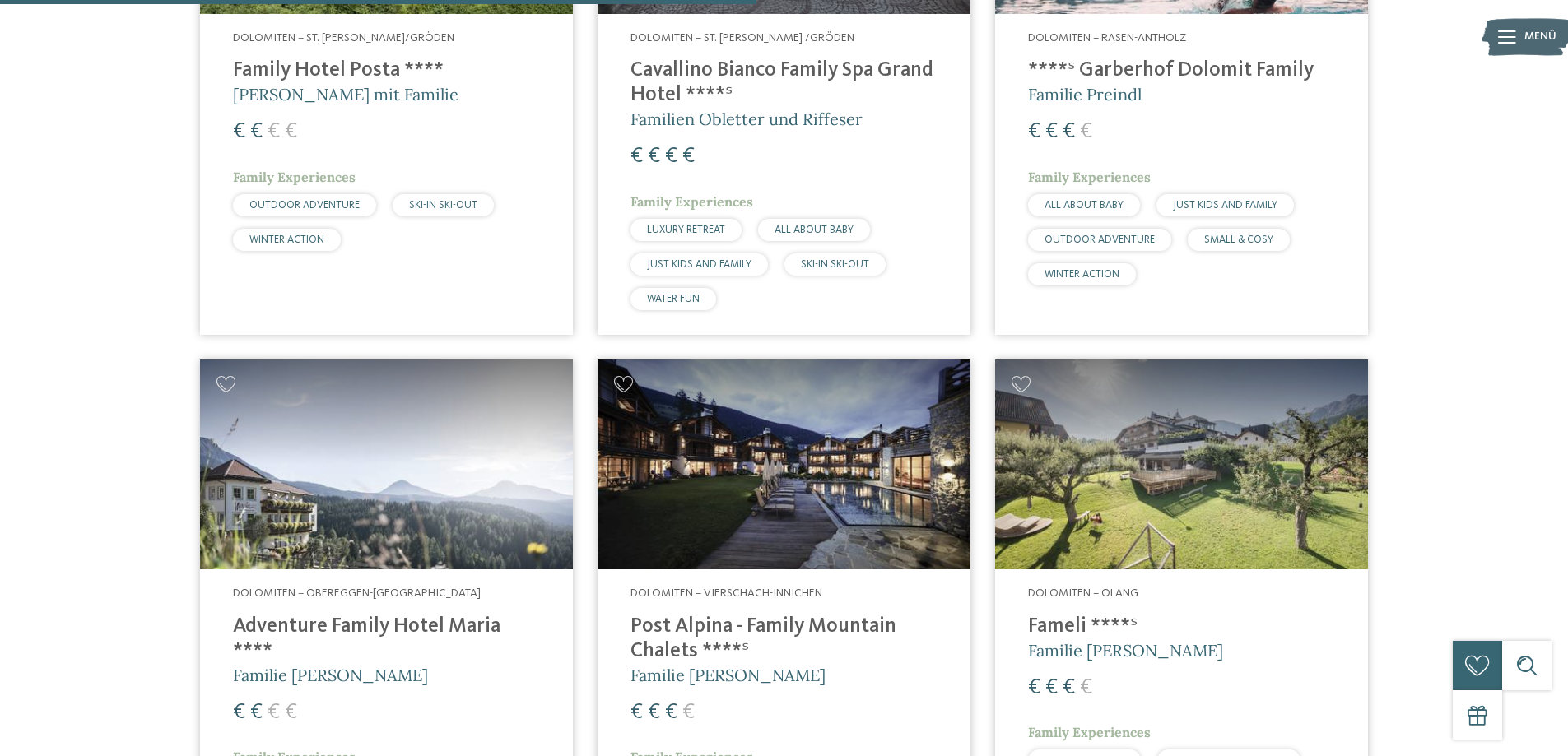
scroll to position [1445, 0]
